Goal: Transaction & Acquisition: Register for event/course

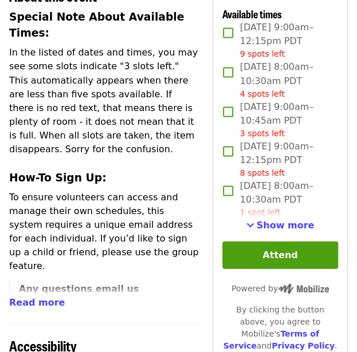
scroll to position [455, 0]
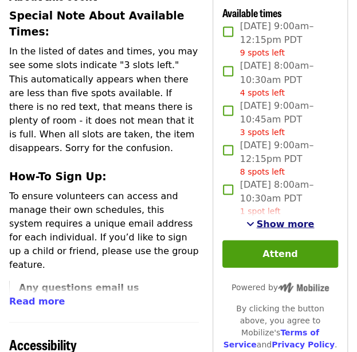
click at [276, 218] on span "Show more" at bounding box center [285, 223] width 58 height 11
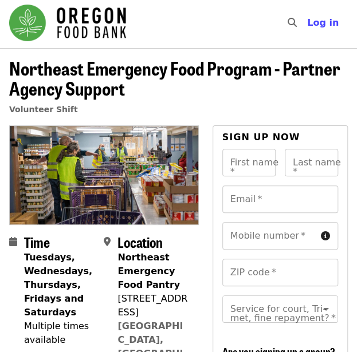
scroll to position [0, 0]
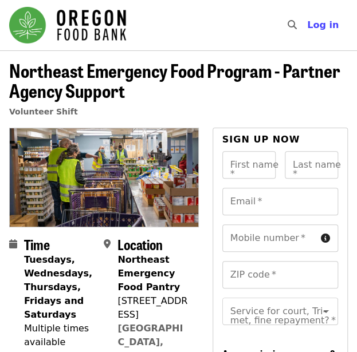
click at [149, 89] on h1 "Northeast Emergency Food Program - Partner Agency Support" at bounding box center [178, 80] width 339 height 40
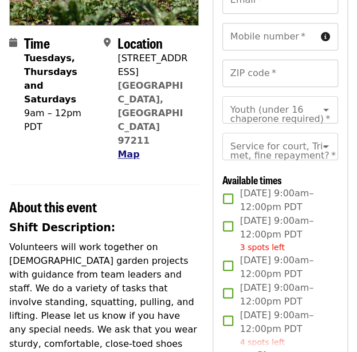
scroll to position [253, 0]
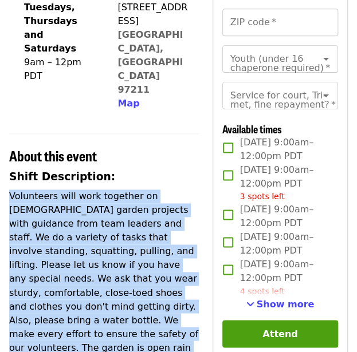
drag, startPoint x: 10, startPoint y: 140, endPoint x: 50, endPoint y: 318, distance: 183.2
click at [50, 318] on p "Volunteers will work together on [DEMOGRAPHIC_DATA] garden projects with guidan…" at bounding box center [104, 300] width 190 height 220
copy p "Volunteers will work together on [DEMOGRAPHIC_DATA] garden projects with guidan…"
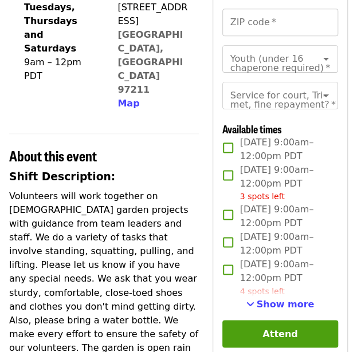
click at [171, 169] on h3 "Shift Description:" at bounding box center [104, 177] width 190 height 16
click at [252, 308] on span "See more timeslots" at bounding box center [250, 303] width 8 height 9
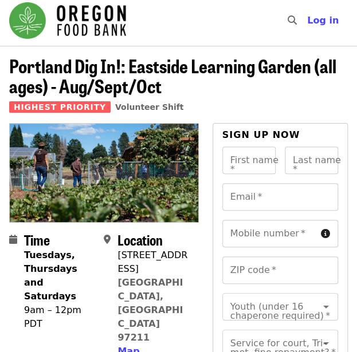
scroll to position [4, 0]
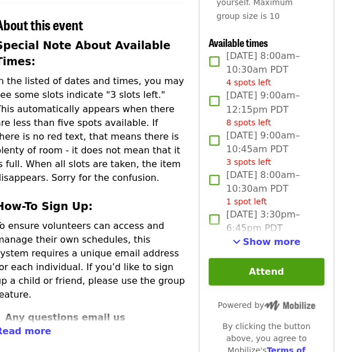
scroll to position [426, 14]
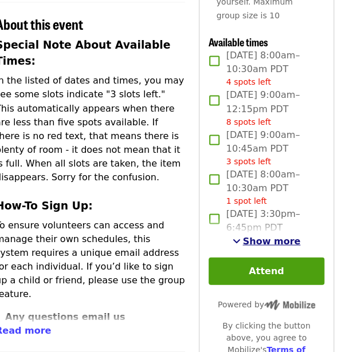
click at [246, 234] on button "Show more" at bounding box center [266, 241] width 68 height 14
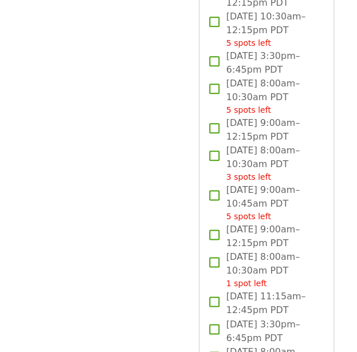
scroll to position [1291, 14]
